Goal: Information Seeking & Learning: Understand process/instructions

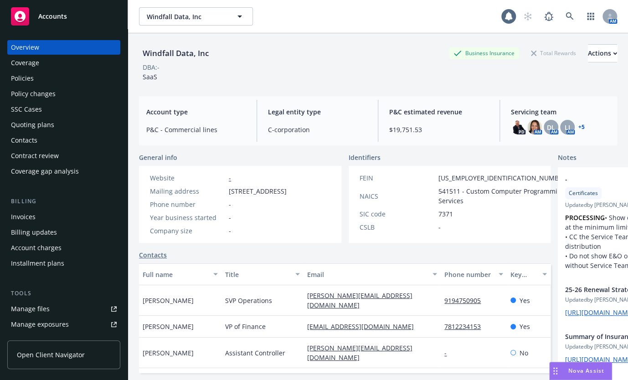
click at [22, 14] on icon at bounding box center [20, 16] width 11 height 11
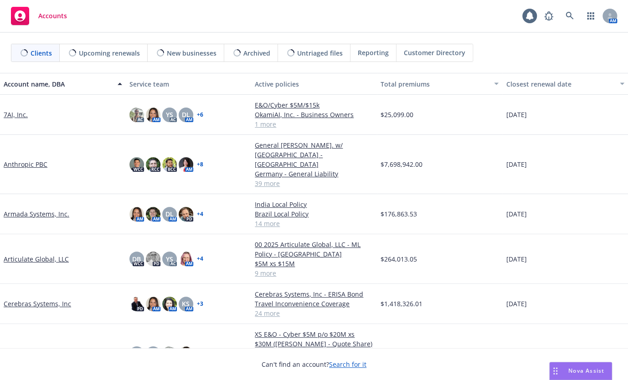
click at [363, 51] on span "Reporting" at bounding box center [373, 53] width 31 height 10
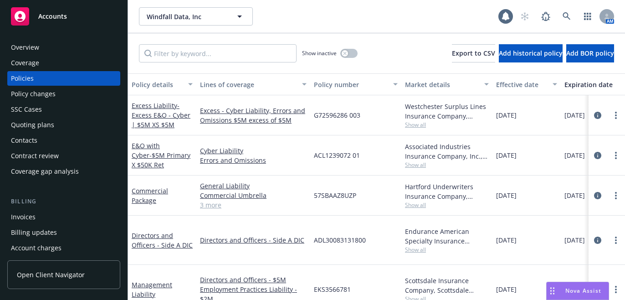
scroll to position [742, 0]
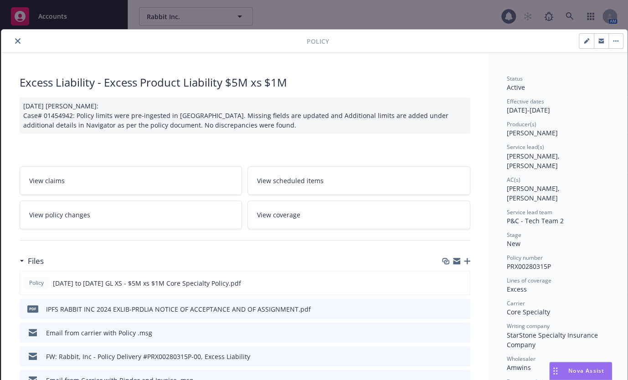
click at [587, 42] on icon "button" at bounding box center [586, 40] width 5 height 5
select select "NEW"
select select "12"
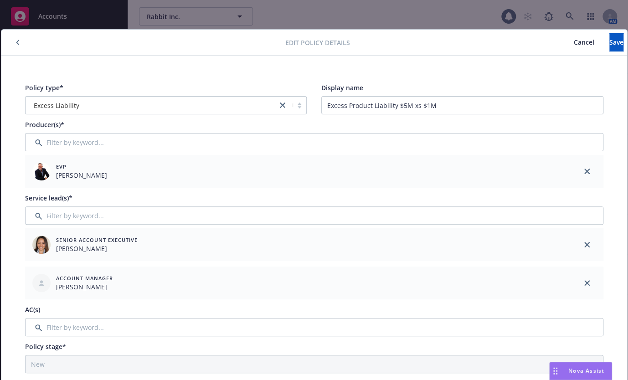
click at [574, 41] on span "Cancel" at bounding box center [584, 42] width 21 height 9
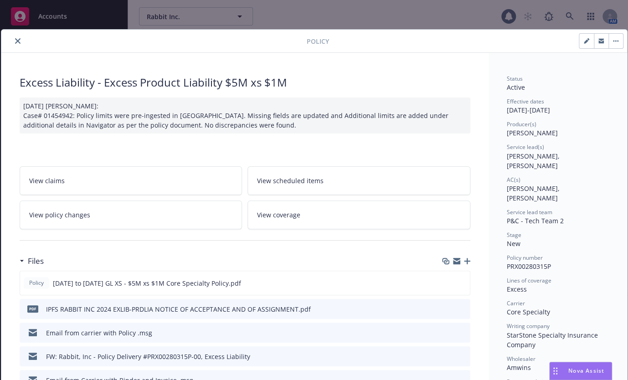
click at [17, 38] on icon "close" at bounding box center [17, 40] width 5 height 5
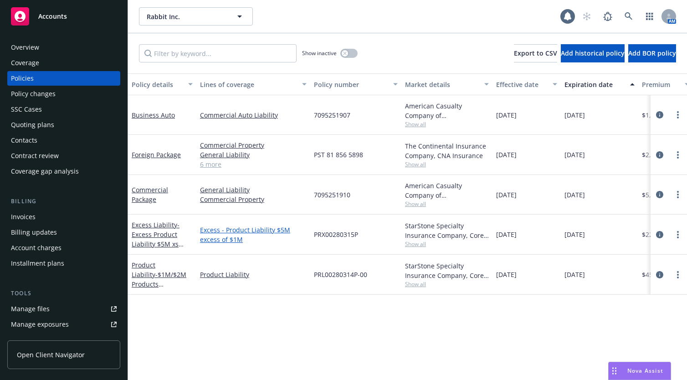
click at [230, 242] on link "Excess - Product Liability $5M excess of $1M" at bounding box center [253, 234] width 107 height 19
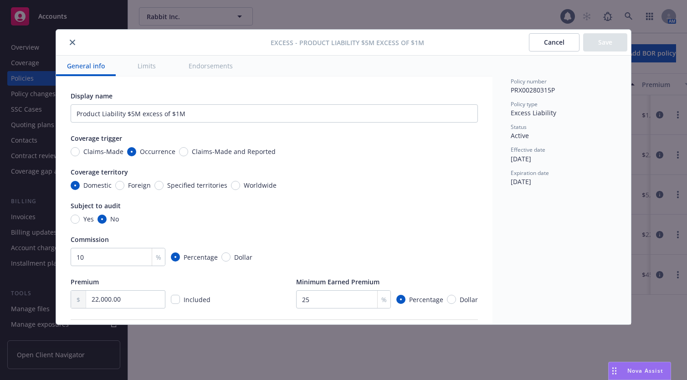
type textarea "x"
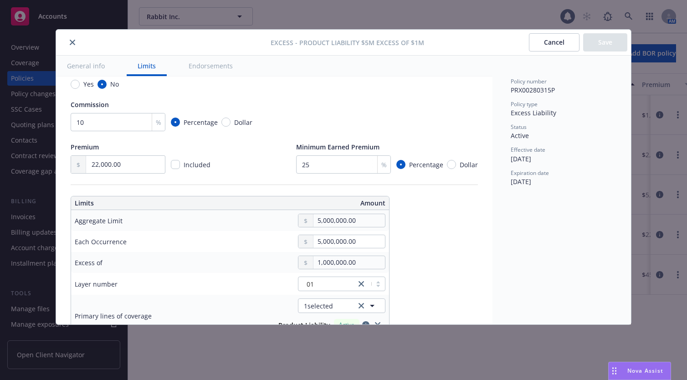
scroll to position [152, 0]
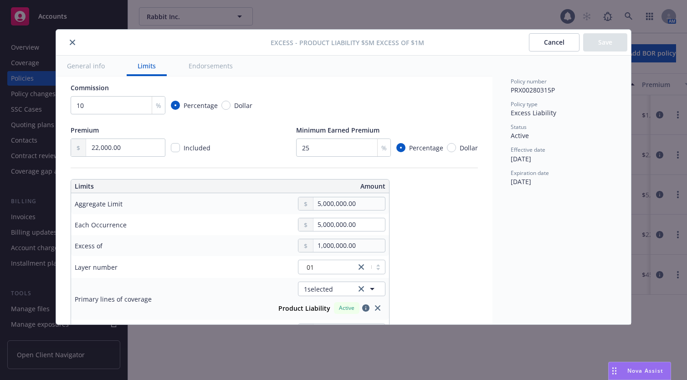
click at [554, 41] on button "Cancel" at bounding box center [554, 42] width 51 height 18
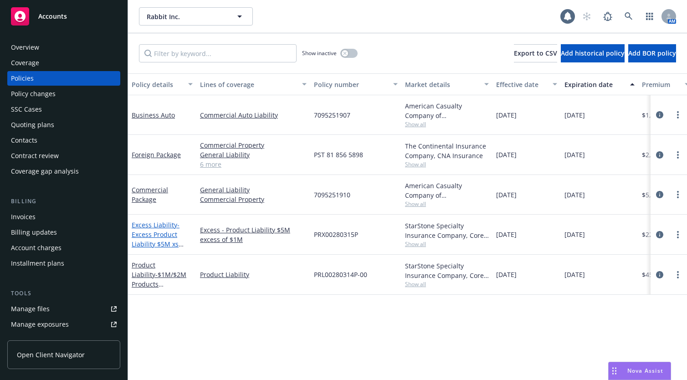
click at [143, 233] on span "- Excess Product Liability $5M xs $1M" at bounding box center [158, 238] width 52 height 37
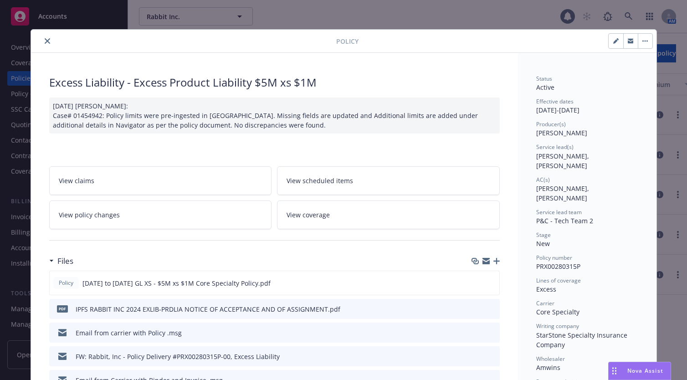
click at [613, 38] on icon "button" at bounding box center [615, 40] width 5 height 5
select select "NEW"
select select "12"
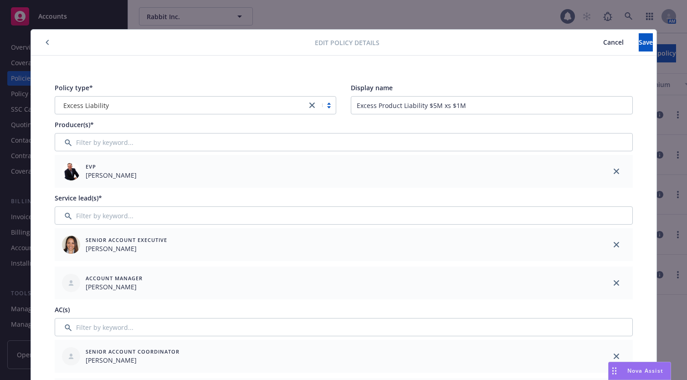
click at [588, 38] on button "Cancel" at bounding box center [613, 42] width 51 height 18
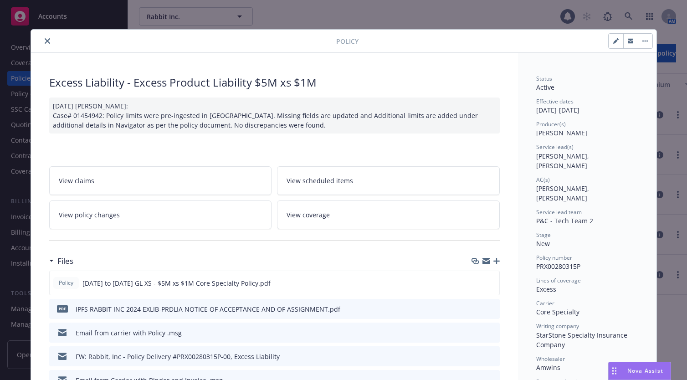
click at [45, 41] on icon "close" at bounding box center [47, 40] width 5 height 5
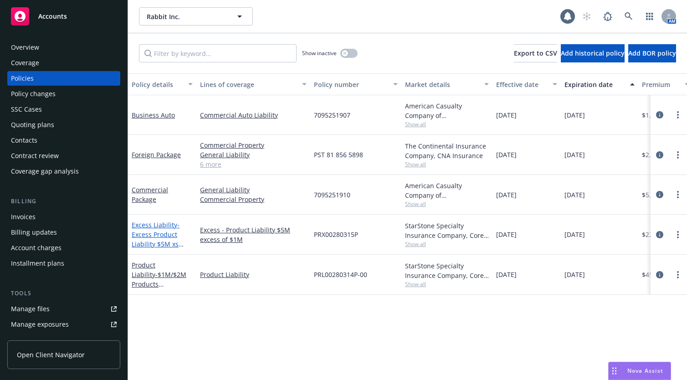
click at [151, 243] on span "- Excess Product Liability $5M xs $1M" at bounding box center [158, 238] width 52 height 37
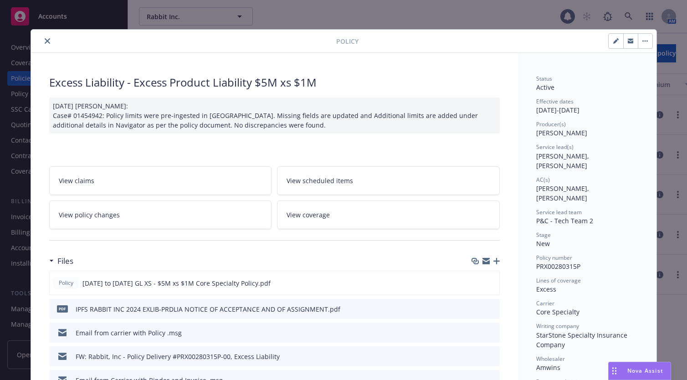
scroll to position [27, 0]
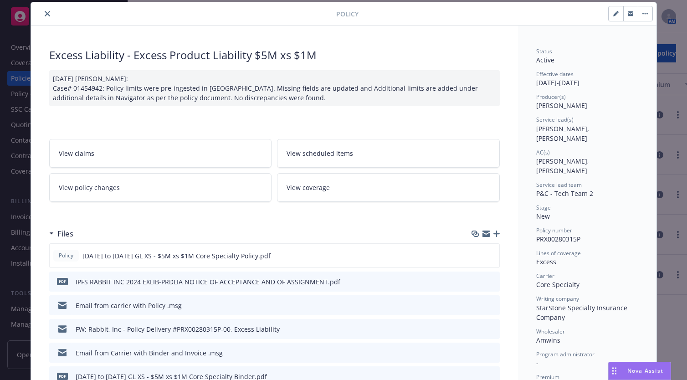
click at [613, 12] on icon "button" at bounding box center [615, 13] width 5 height 5
select select "NEW"
select select "12"
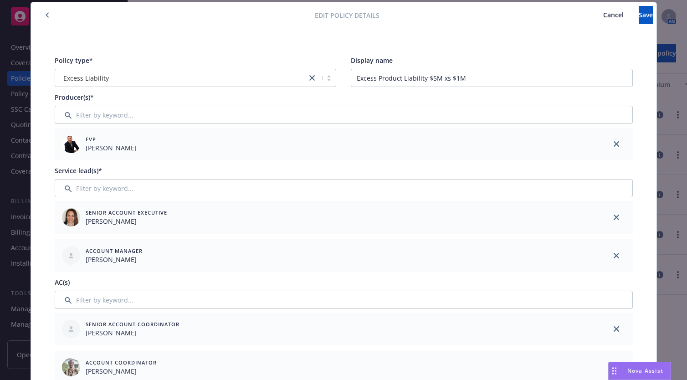
scroll to position [0, 0]
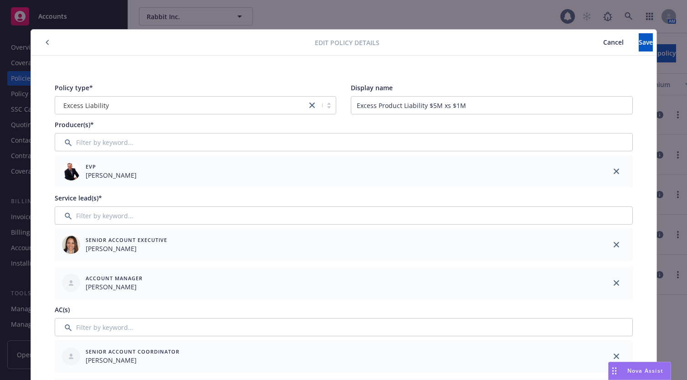
click at [95, 102] on span "Excess Liability" at bounding box center [86, 106] width 46 height 10
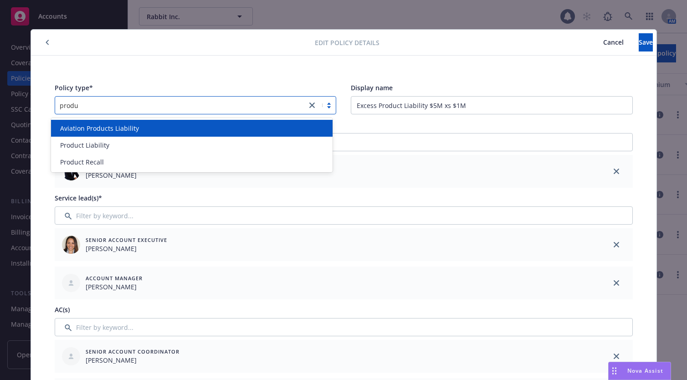
type input "produc"
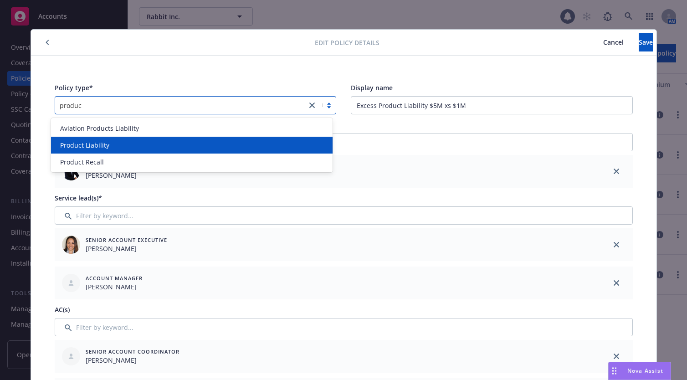
click at [109, 144] on div "Product Liability" at bounding box center [191, 145] width 271 height 10
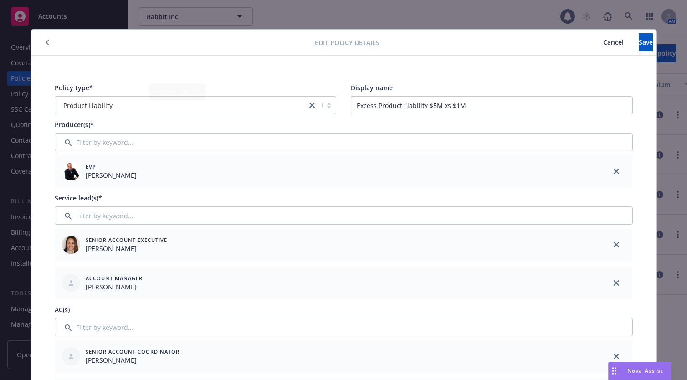
click at [627, 43] on button "Save" at bounding box center [646, 42] width 14 height 18
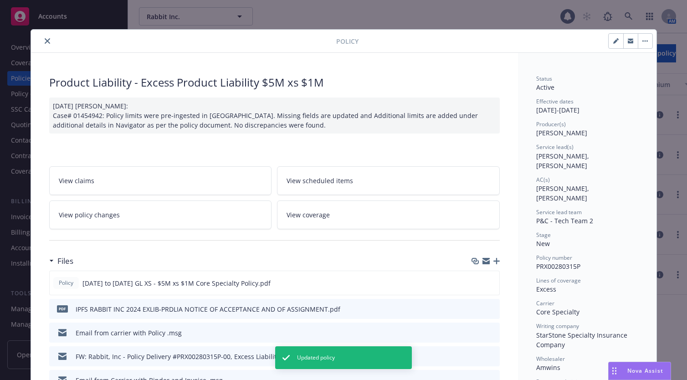
click at [45, 42] on icon "close" at bounding box center [47, 40] width 5 height 5
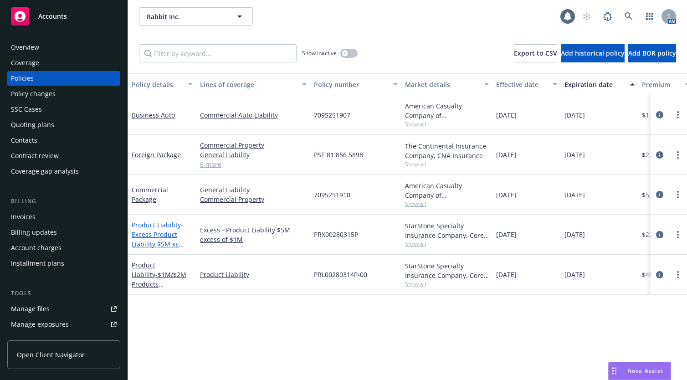
click at [172, 242] on span "- Excess Product Liability $5M xs $1M" at bounding box center [158, 238] width 52 height 37
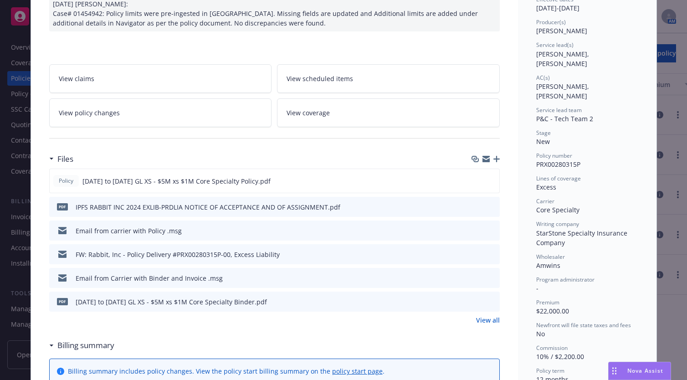
scroll to position [27, 0]
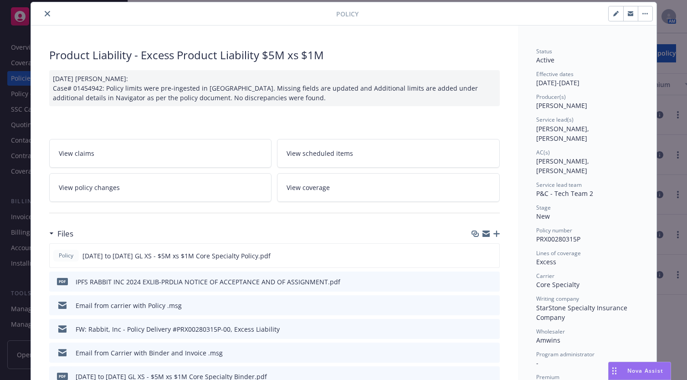
click at [608, 6] on div at bounding box center [630, 13] width 45 height 15
click at [613, 12] on icon "button" at bounding box center [615, 13] width 5 height 5
select select "NEW"
select select "12"
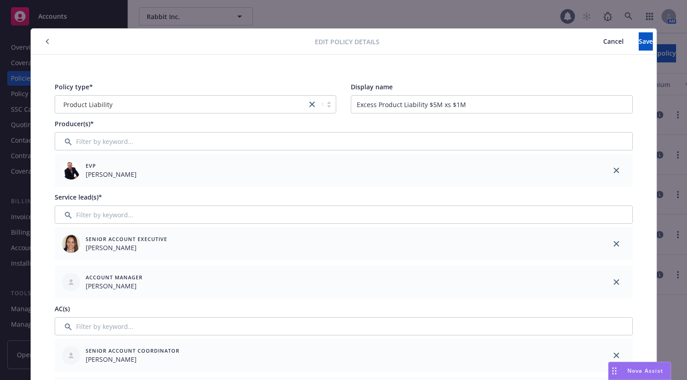
scroll to position [0, 0]
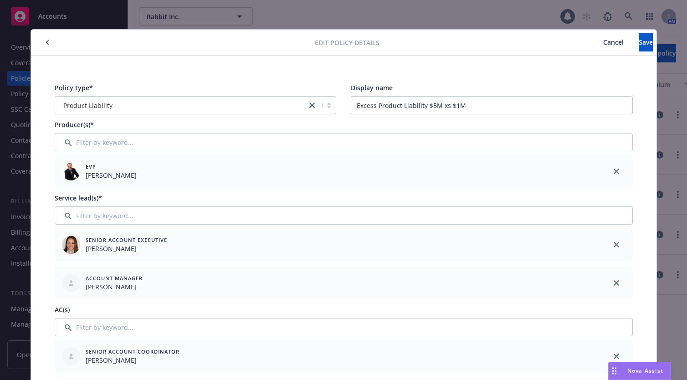
click at [590, 36] on button "Cancel" at bounding box center [613, 42] width 51 height 18
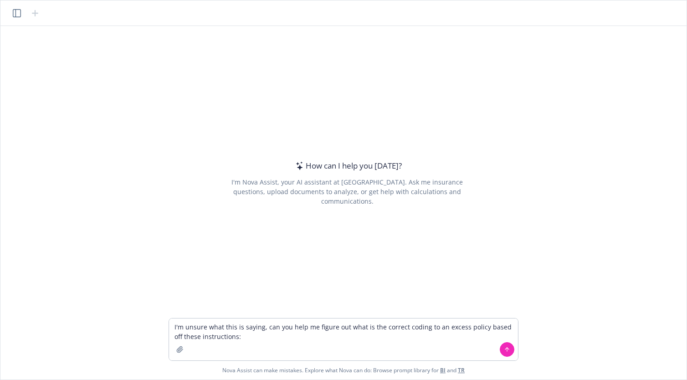
type textarea "I'm unsure what this is saying, can you help me figure out what is the correct …"
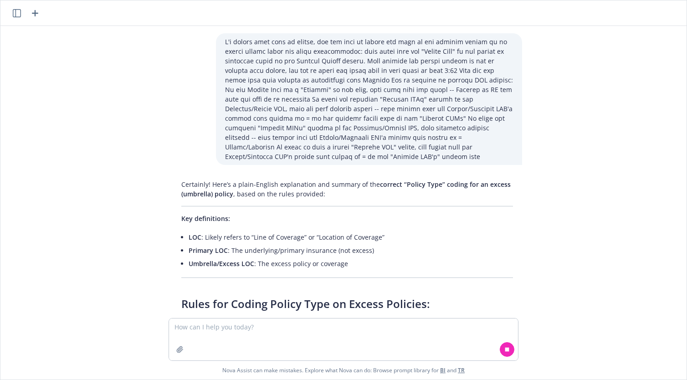
click at [197, 233] on span "LOC" at bounding box center [195, 237] width 13 height 9
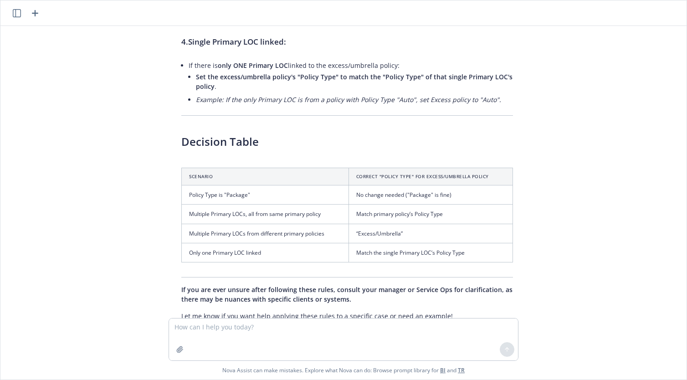
scroll to position [573, 0]
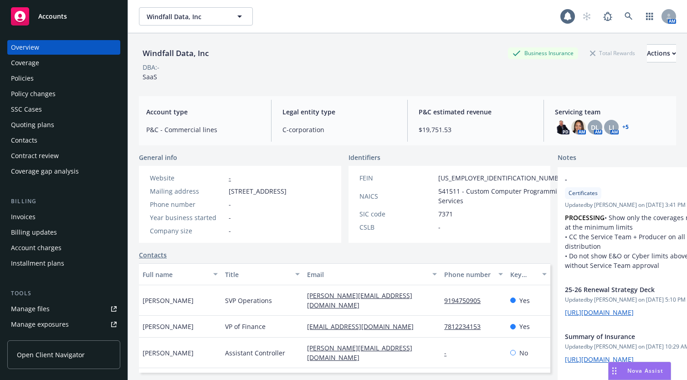
click at [60, 77] on div "Policies" at bounding box center [64, 78] width 106 height 15
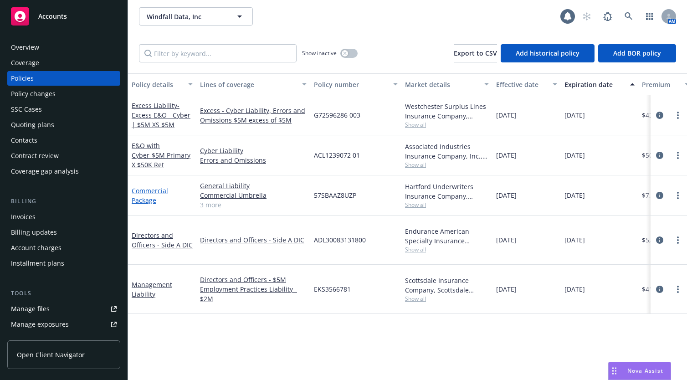
click at [146, 198] on link "Commercial Package" at bounding box center [150, 195] width 36 height 18
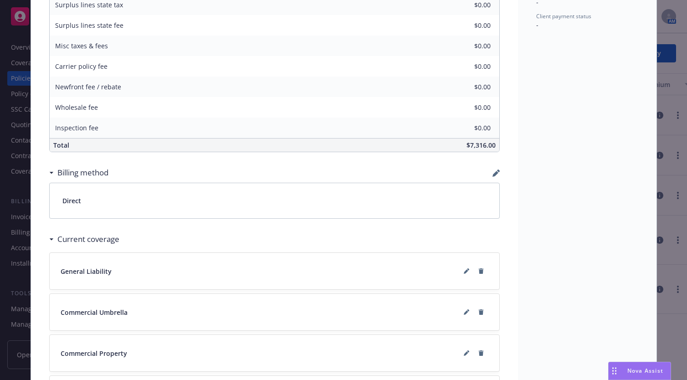
scroll to position [379, 0]
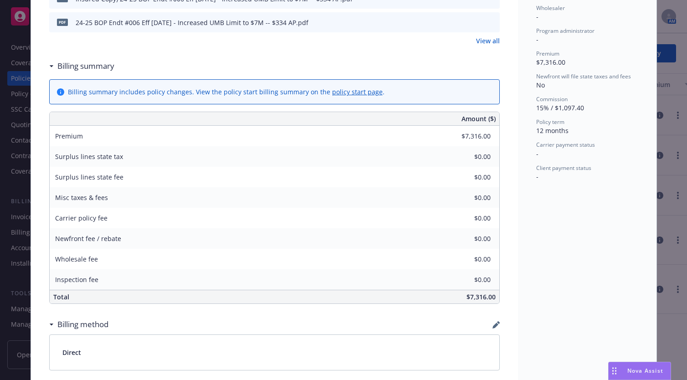
click at [359, 92] on link "policy start page" at bounding box center [357, 91] width 51 height 9
